Goal: Book appointment/travel/reservation

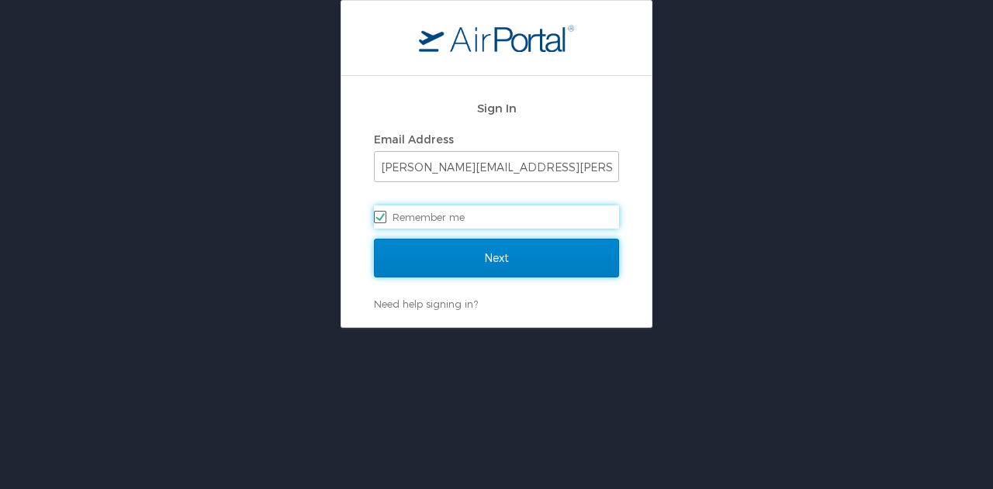
click at [456, 258] on input "Next" at bounding box center [496, 258] width 245 height 39
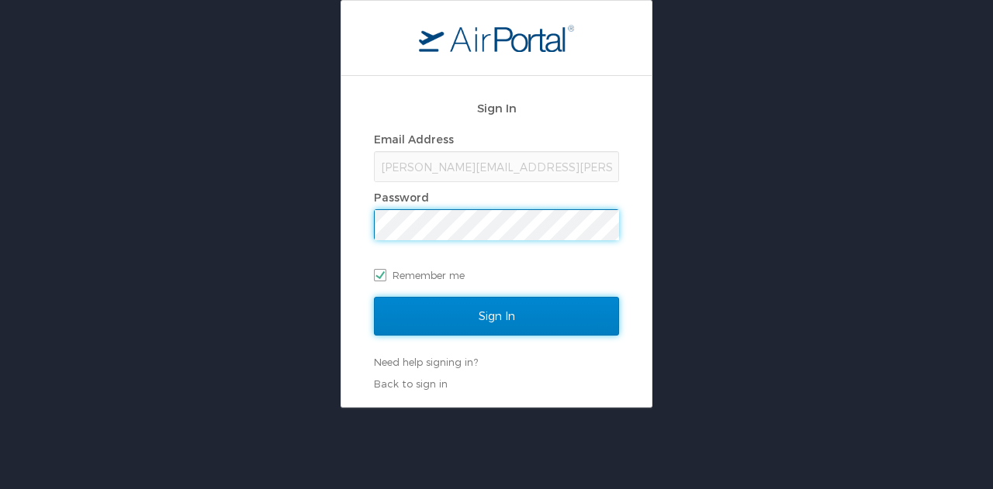
click at [479, 318] on input "Sign In" at bounding box center [496, 316] width 245 height 39
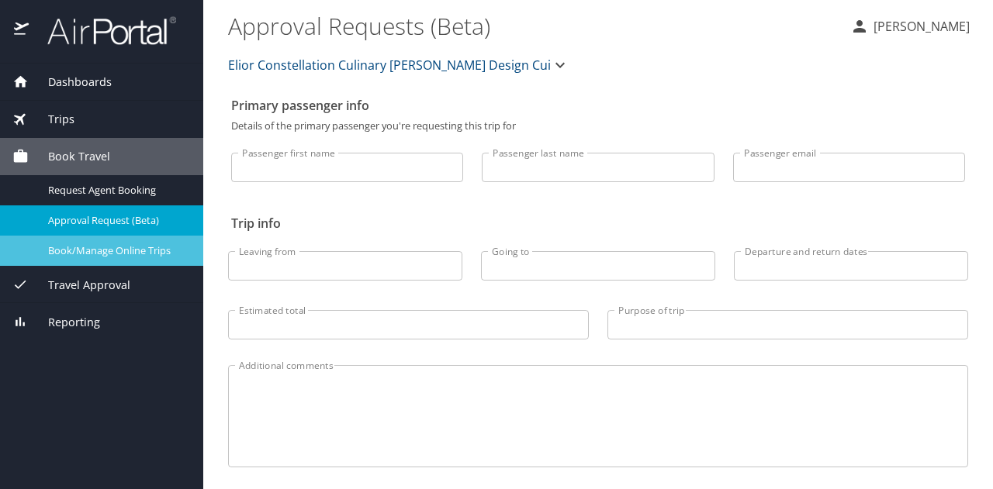
click at [88, 257] on span "Book/Manage Online Trips" at bounding box center [116, 251] width 136 height 15
click at [113, 249] on span "Book/Manage Online Trips" at bounding box center [116, 251] width 136 height 15
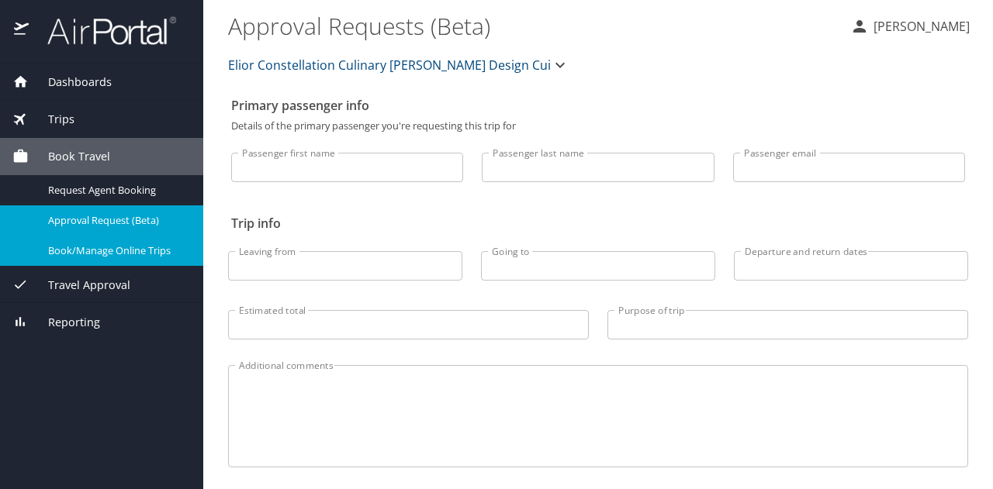
click at [104, 252] on span "Book/Manage Online Trips" at bounding box center [116, 251] width 136 height 15
